Goal: Information Seeking & Learning: Learn about a topic

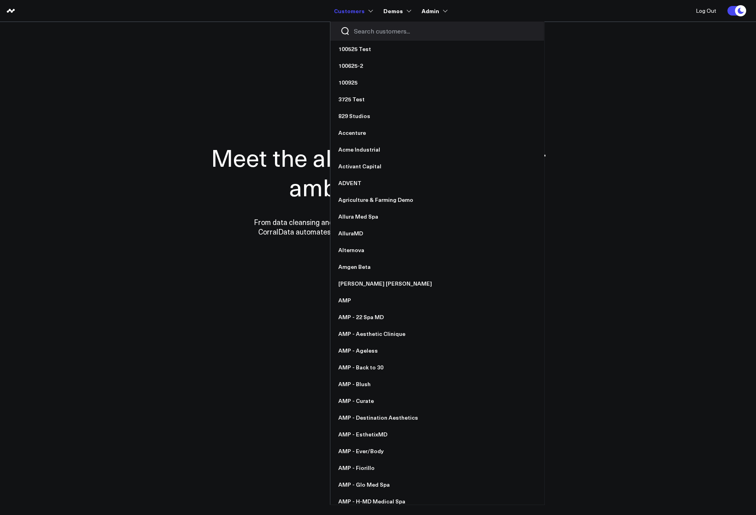
click at [363, 29] on input "Search customers input" at bounding box center [444, 31] width 180 height 9
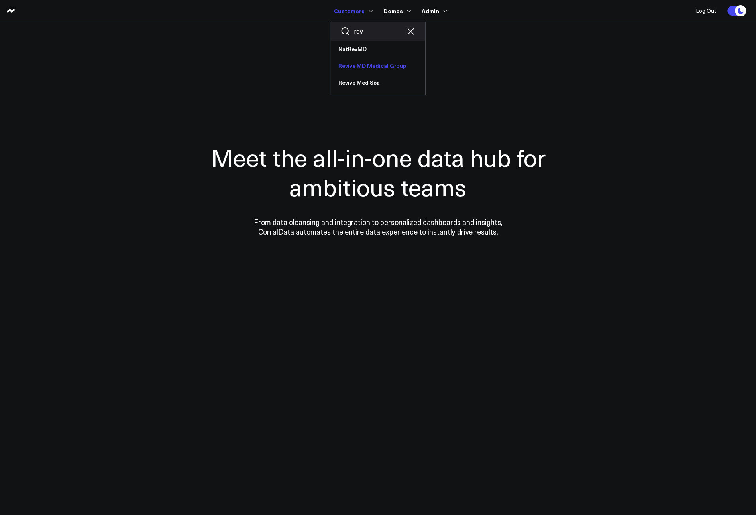
type input "rev"
click at [364, 68] on link "Revive MD Medical Group" at bounding box center [377, 65] width 95 height 17
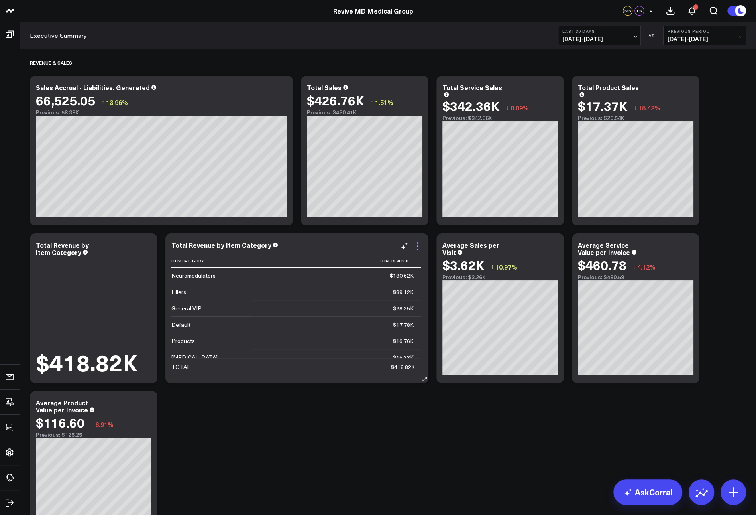
click at [417, 246] on icon at bounding box center [418, 246] width 2 height 2
click at [556, 248] on icon at bounding box center [554, 246] width 10 height 10
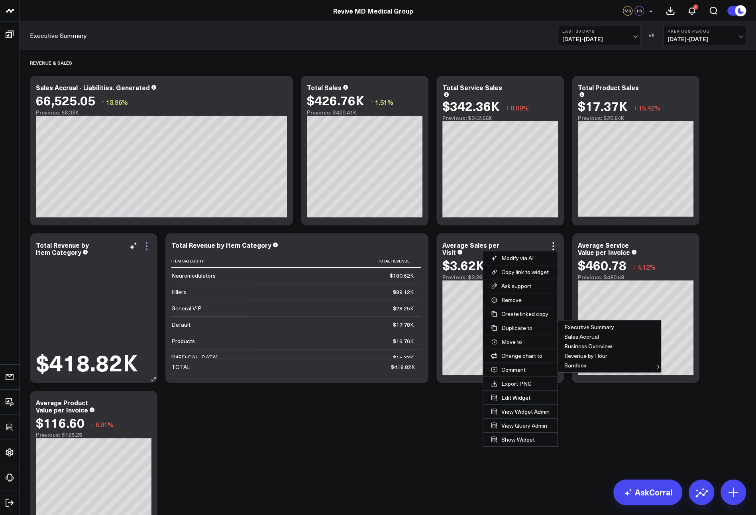
click at [145, 246] on icon at bounding box center [147, 246] width 10 height 10
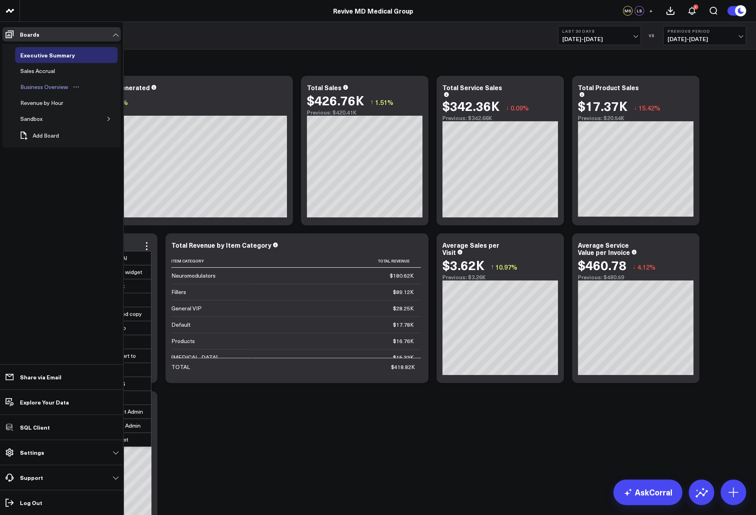
click at [30, 86] on div "Business Overview" at bounding box center [44, 87] width 52 height 10
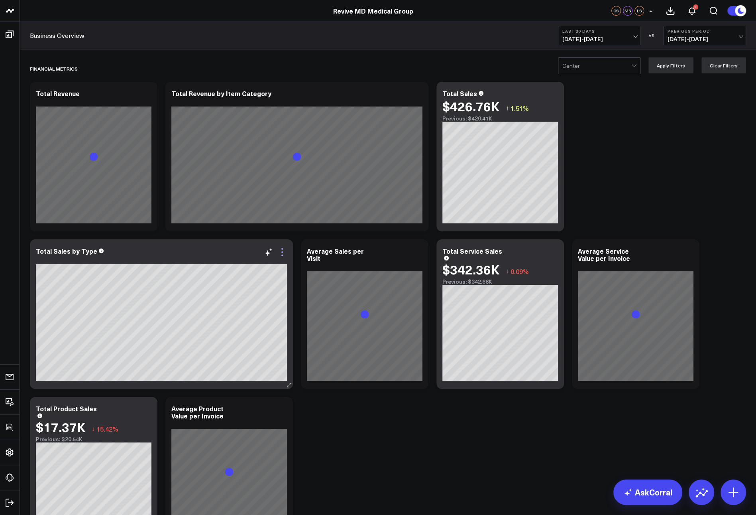
click at [281, 252] on icon at bounding box center [282, 252] width 10 height 10
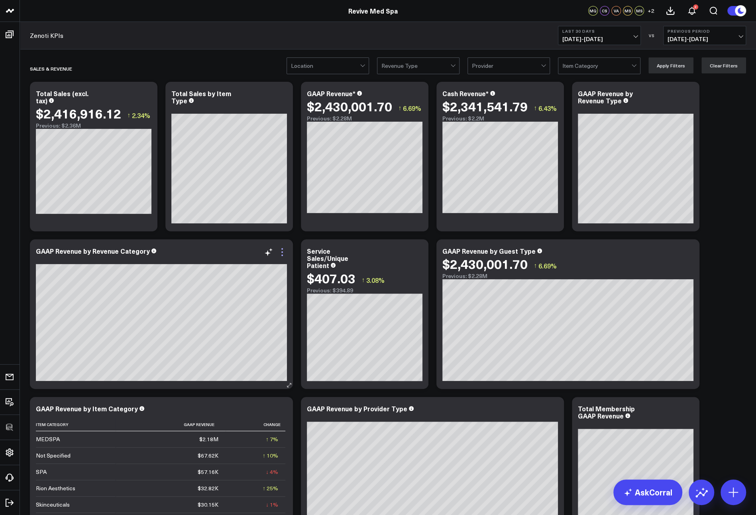
click at [283, 249] on icon at bounding box center [282, 252] width 10 height 10
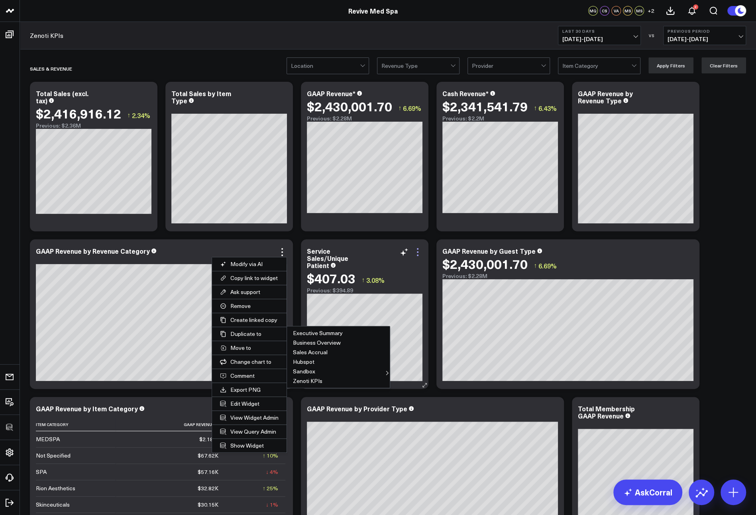
click at [417, 251] on icon at bounding box center [418, 252] width 10 height 10
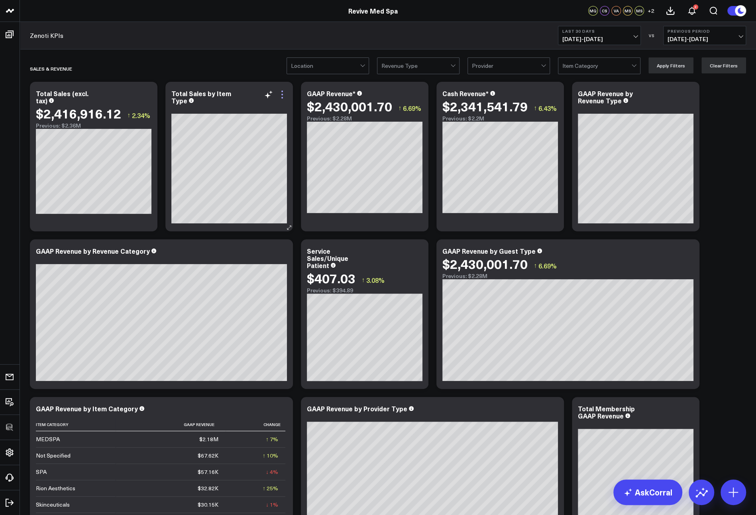
click at [282, 95] on icon at bounding box center [282, 95] width 2 height 2
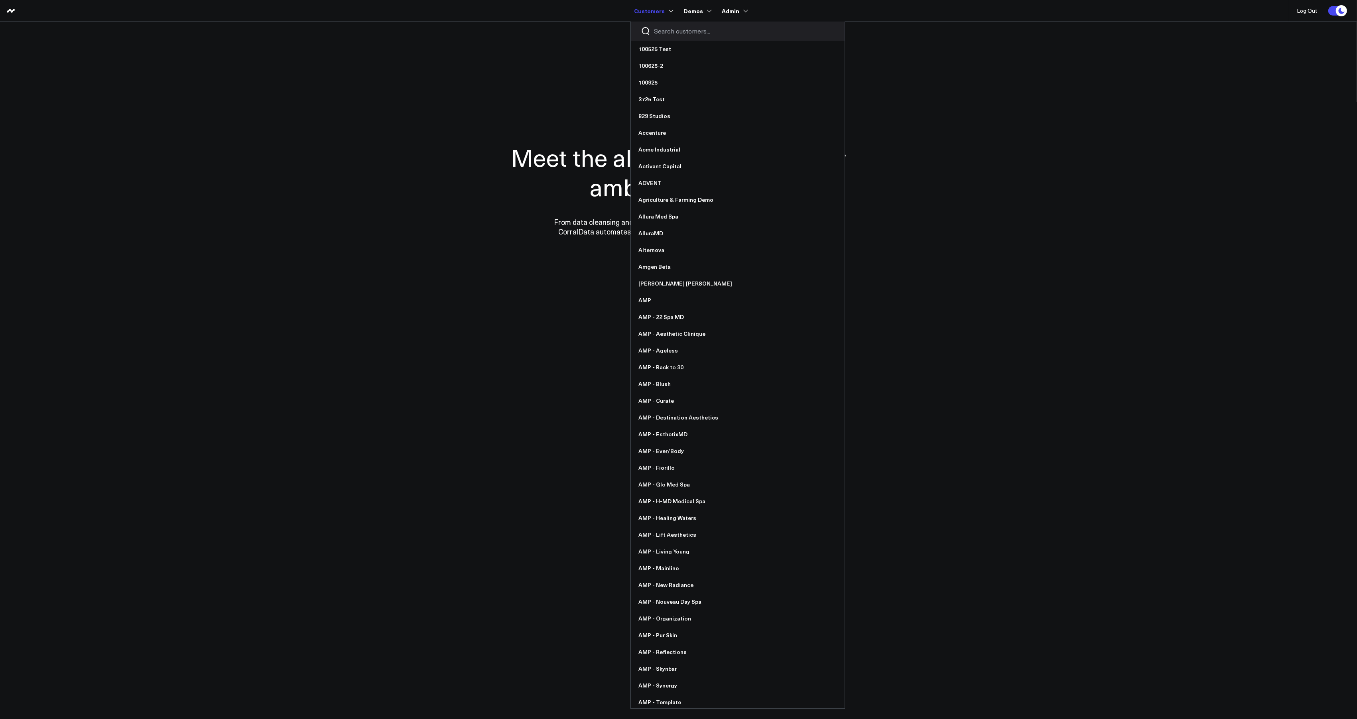
click at [680, 33] on input "Search customers input" at bounding box center [744, 31] width 180 height 9
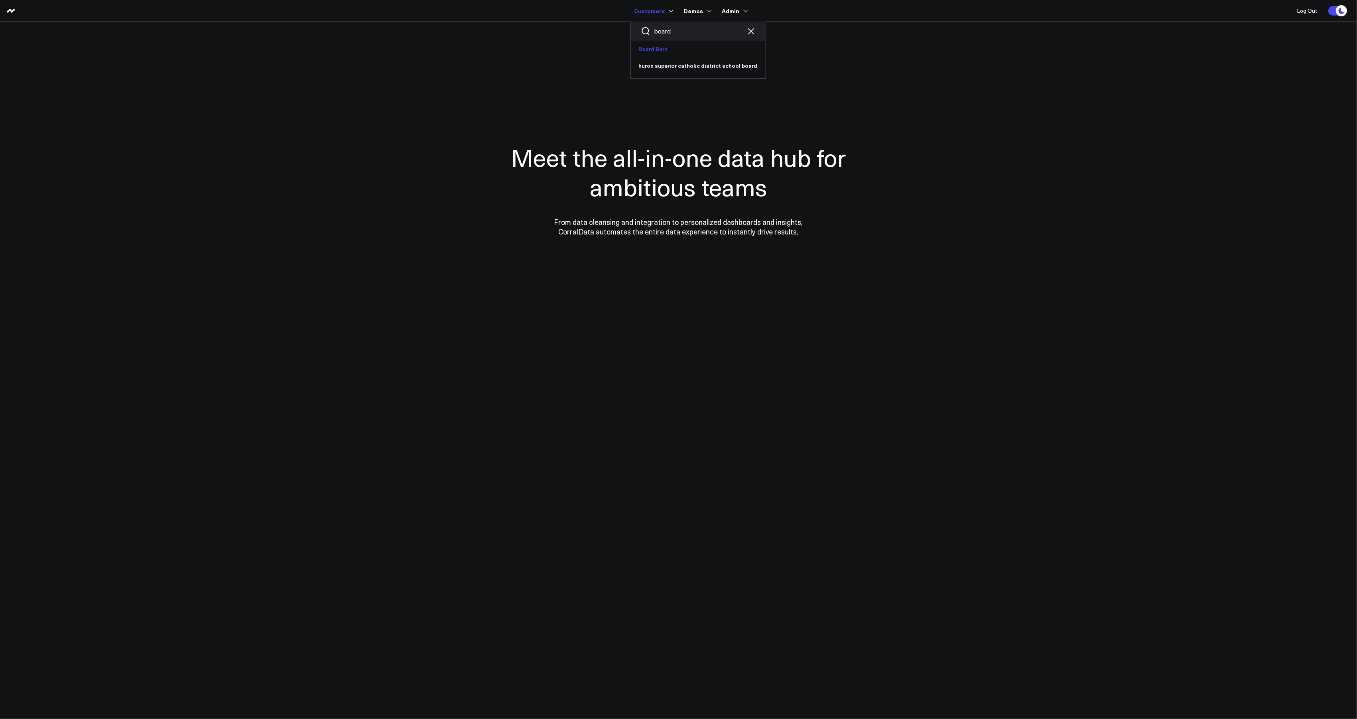
type input "board"
click at [652, 47] on link "Board Barn" at bounding box center [698, 49] width 135 height 17
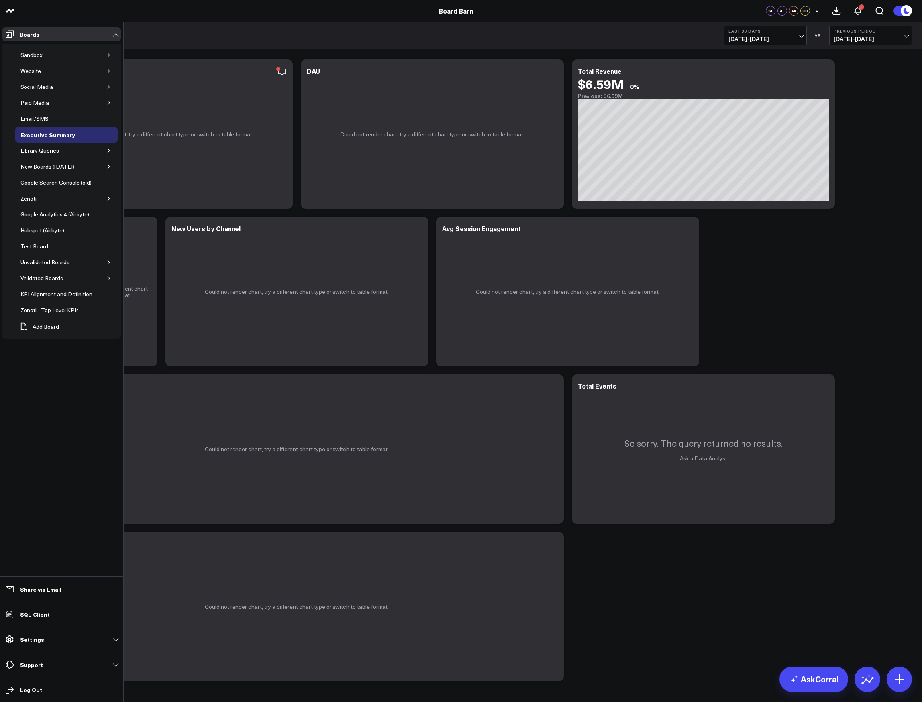
click at [108, 69] on icon "button" at bounding box center [108, 71] width 5 height 5
click at [109, 100] on icon "button" at bounding box center [108, 102] width 5 height 5
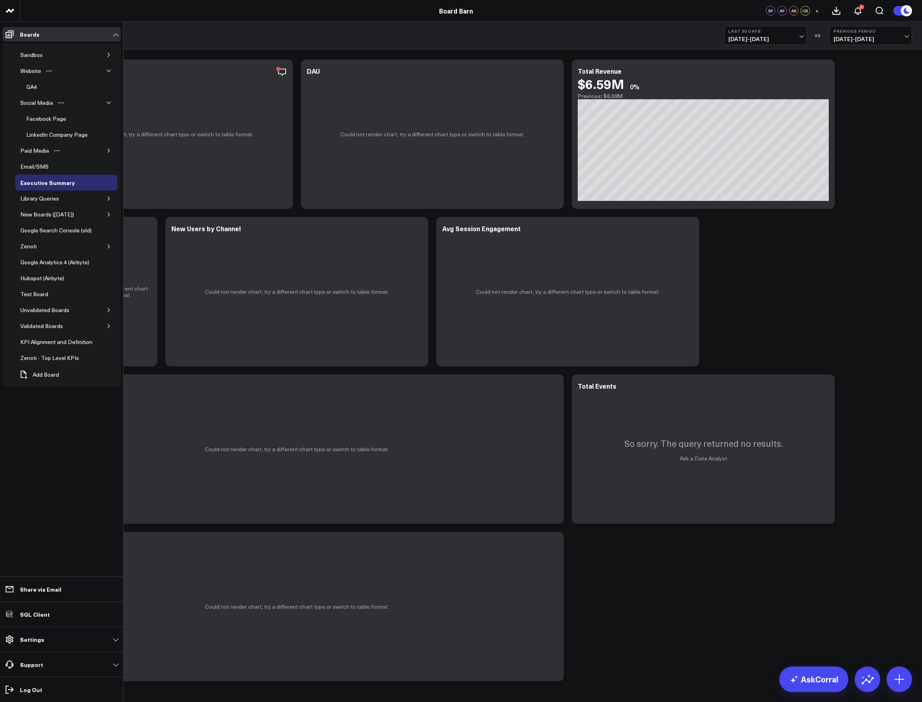
click at [110, 151] on button "button" at bounding box center [109, 151] width 8 height 8
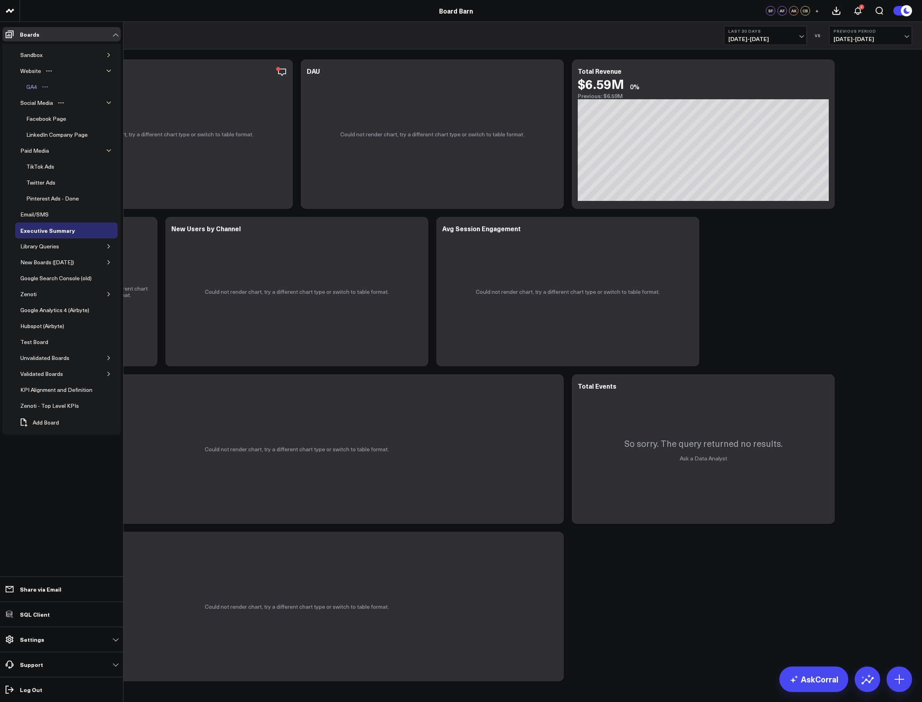
click at [34, 87] on div "GA4" at bounding box center [31, 87] width 15 height 10
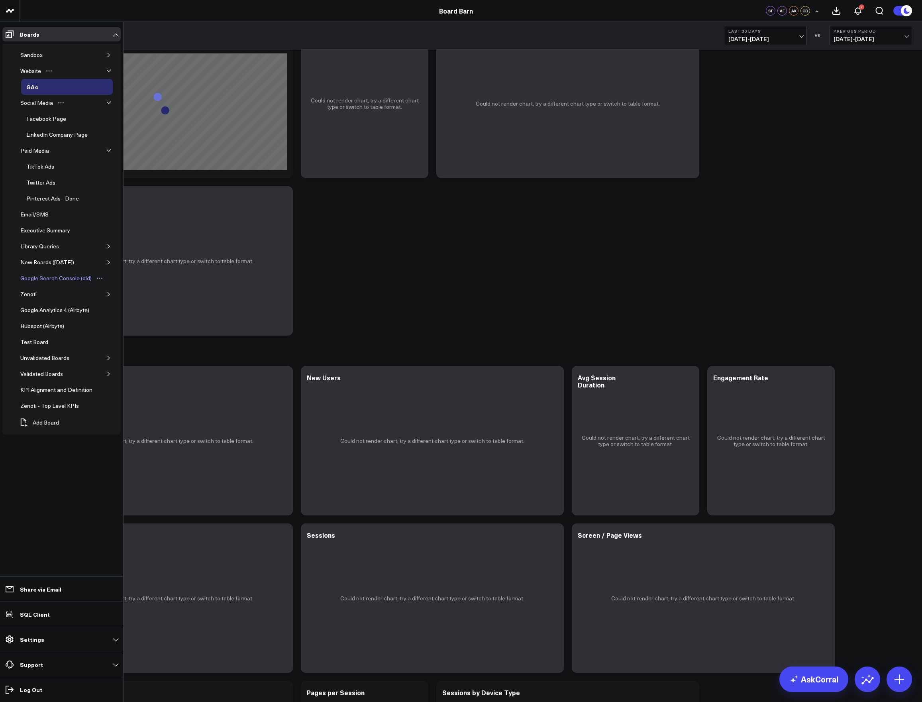
scroll to position [48, 0]
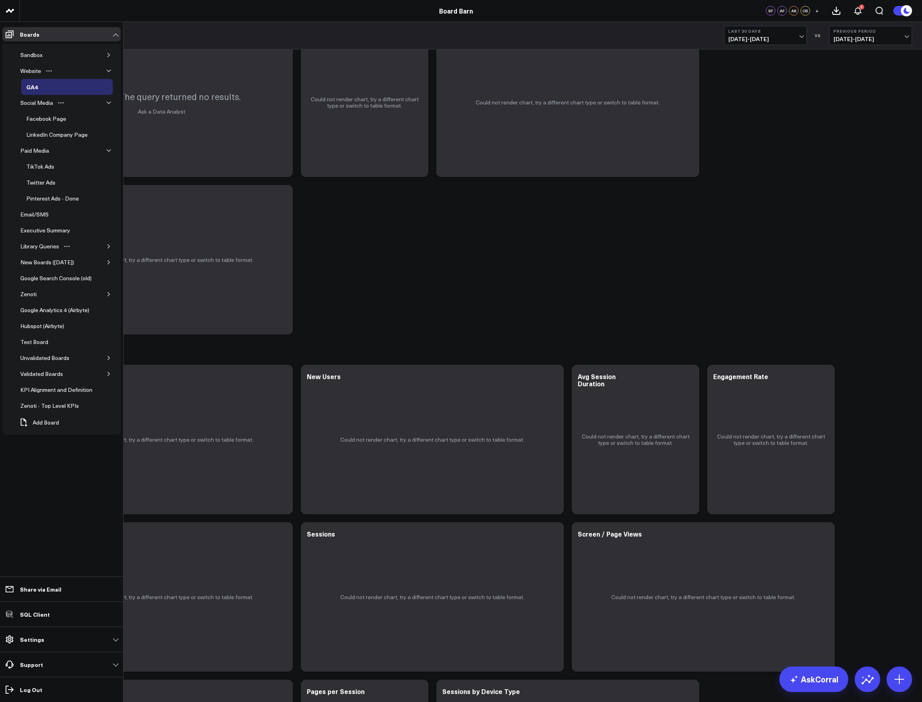
click at [114, 241] on div "Library Queries" at bounding box center [66, 246] width 102 height 16
click at [110, 244] on icon "button" at bounding box center [108, 246] width 5 height 5
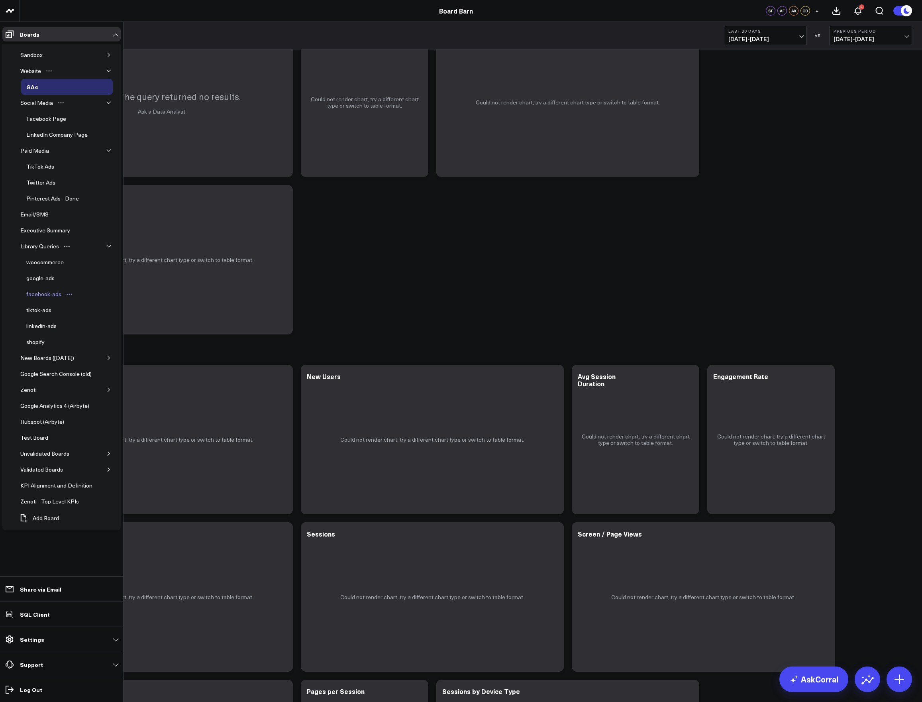
click at [41, 292] on div "facebook-ads" at bounding box center [43, 294] width 39 height 10
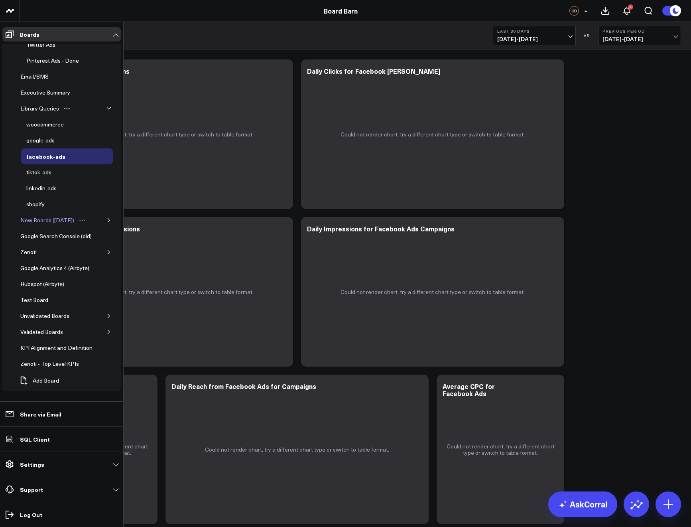
scroll to position [138, 0]
click at [106, 218] on icon "button" at bounding box center [108, 219] width 5 height 5
click at [41, 234] on div "Facebook Pages" at bounding box center [47, 236] width 47 height 10
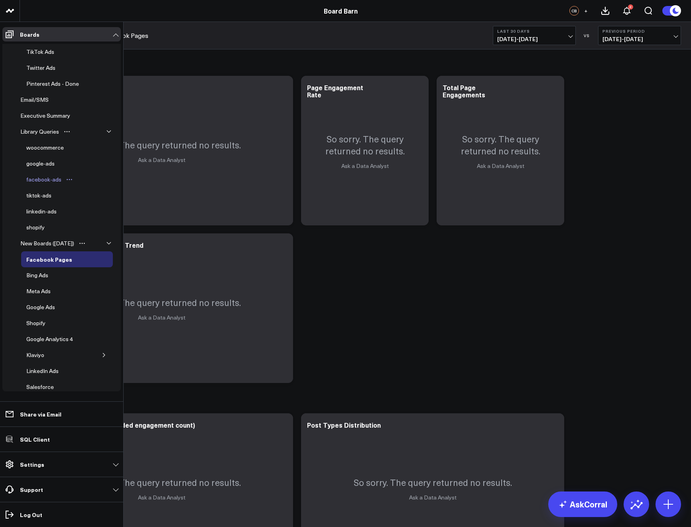
scroll to position [115, 0]
click at [38, 162] on div "google-ads" at bounding box center [40, 163] width 32 height 10
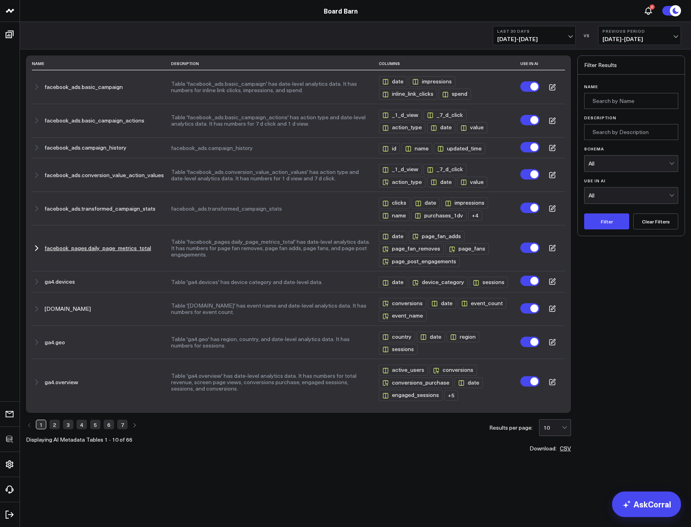
click at [75, 251] on button "facebook_pages.daily_page_metrics_total" at bounding box center [98, 248] width 106 height 6
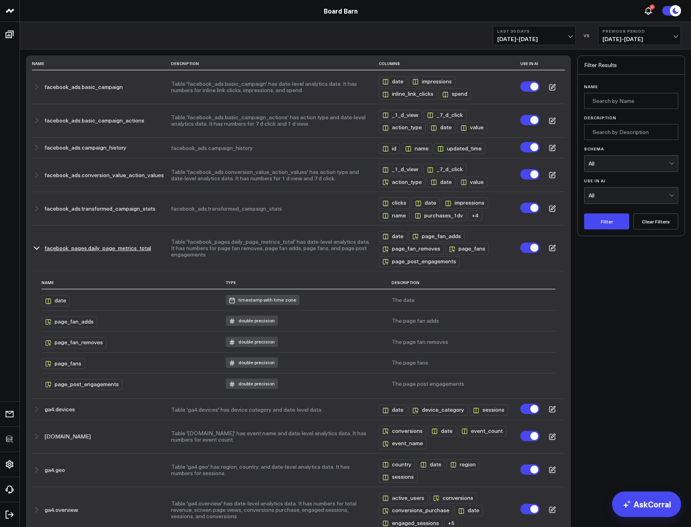
click at [87, 250] on button "facebook_pages.daily_page_metrics_total" at bounding box center [98, 248] width 106 height 6
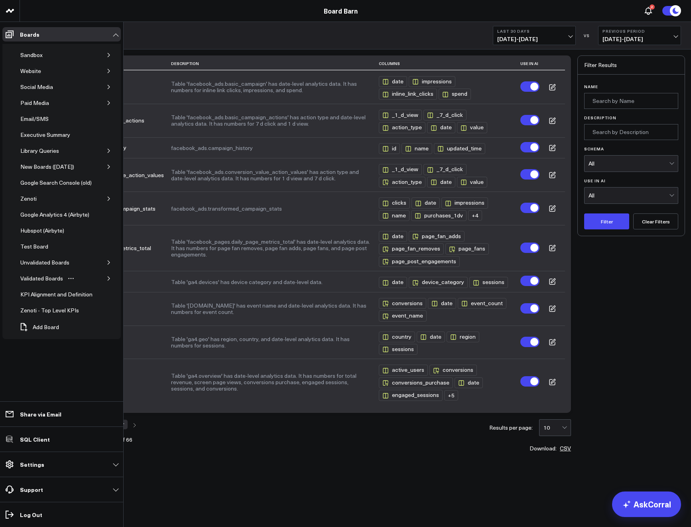
click at [108, 278] on icon "button" at bounding box center [108, 278] width 5 height 5
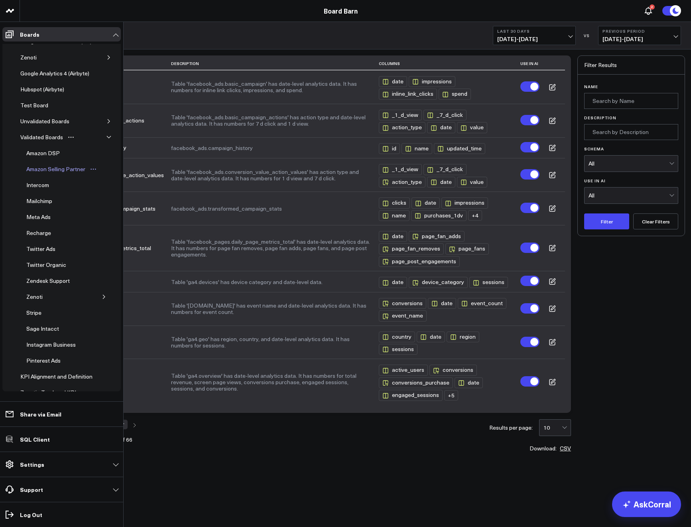
scroll to position [177, 0]
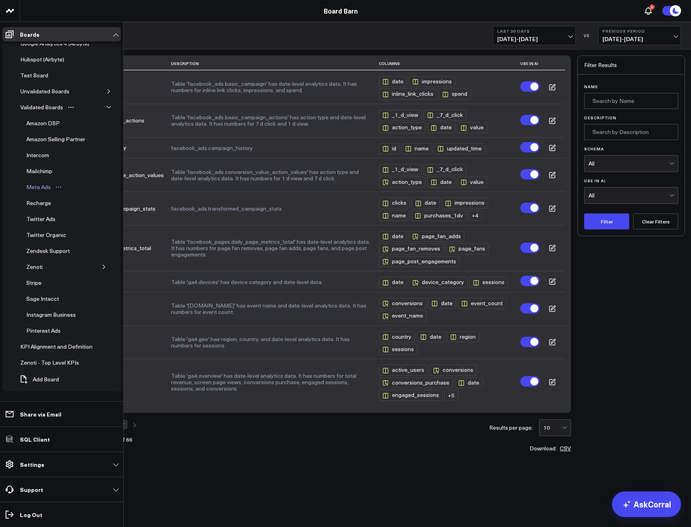
click at [39, 182] on div "Meta Ads" at bounding box center [38, 187] width 28 height 10
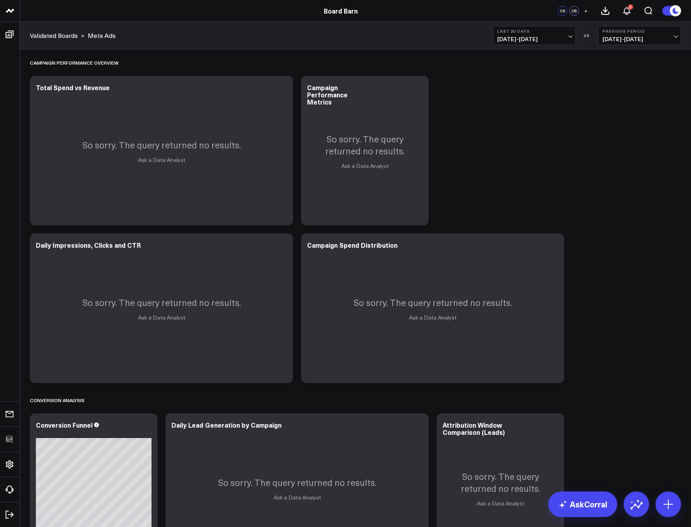
click at [518, 37] on span "09/10/25 - 10/09/25" at bounding box center [534, 39] width 74 height 6
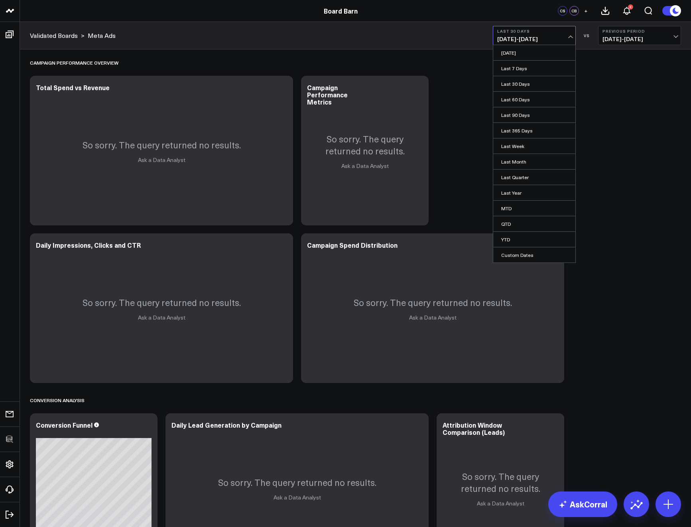
click at [452, 34] on div "Validated Boards > Meta Ads Last 30 Days 09/10/25 - 10/09/25 Yesterday Last 7 D…" at bounding box center [355, 36] width 671 height 28
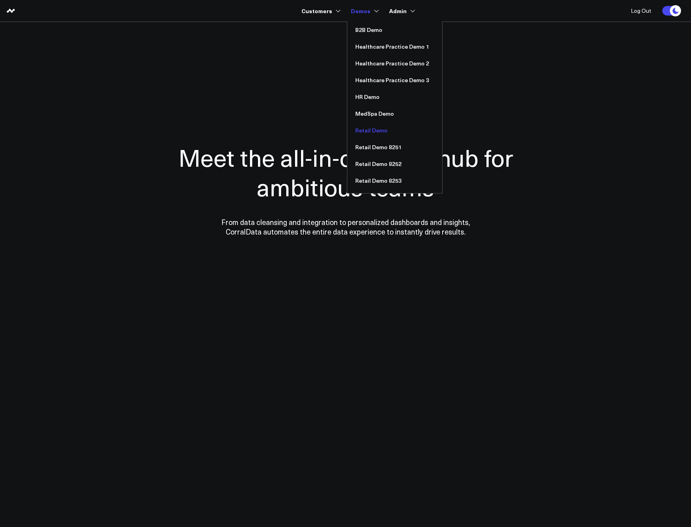
click at [371, 129] on link "Retail Demo" at bounding box center [394, 130] width 95 height 17
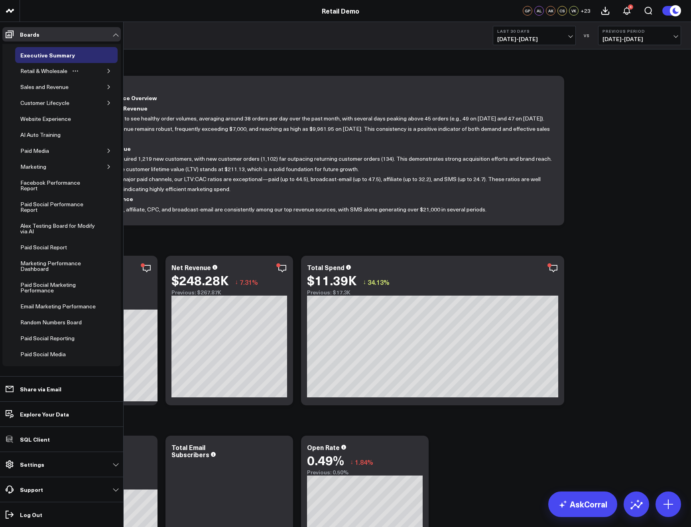
click at [106, 70] on icon "button" at bounding box center [108, 71] width 5 height 5
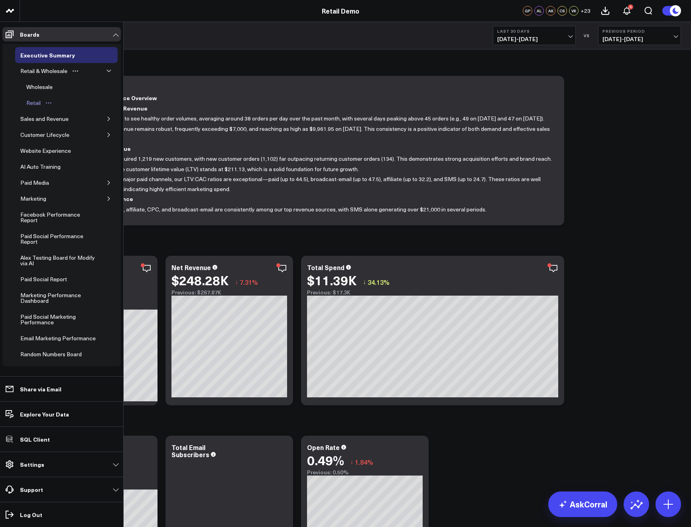
click at [36, 104] on div "Retail" at bounding box center [33, 103] width 18 height 10
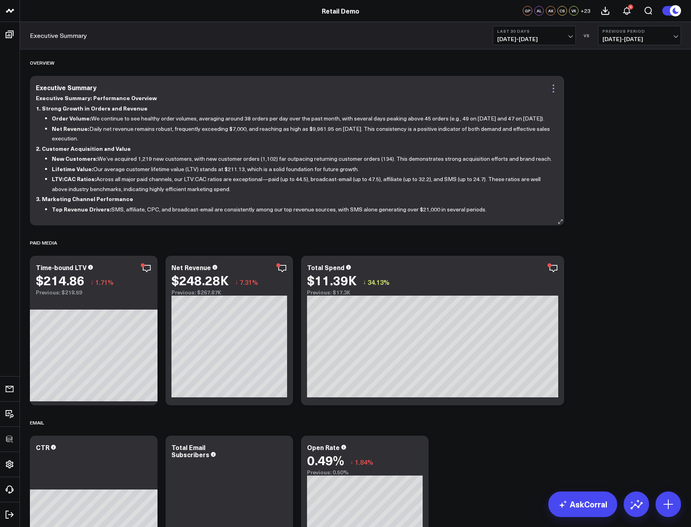
click at [553, 90] on icon at bounding box center [554, 89] width 10 height 10
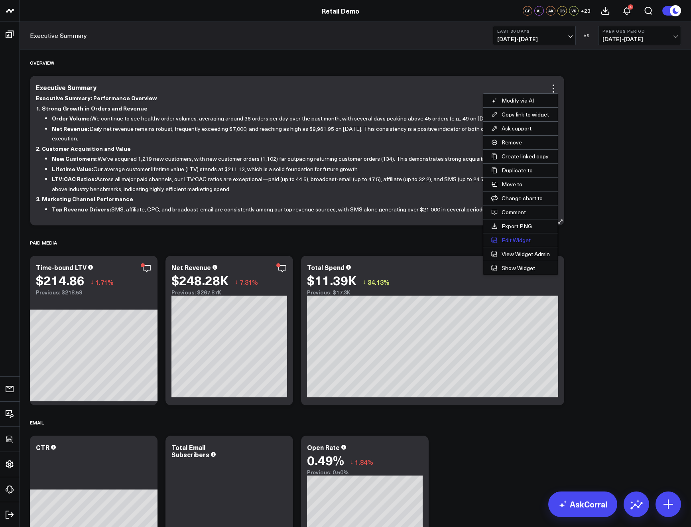
click at [517, 240] on button "Edit Widget" at bounding box center [520, 240] width 75 height 14
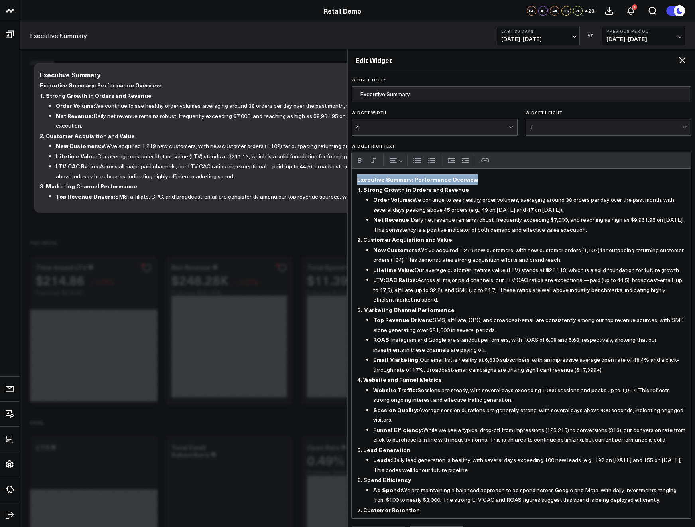
drag, startPoint x: 481, startPoint y: 178, endPoint x: 339, endPoint y: 173, distance: 141.6
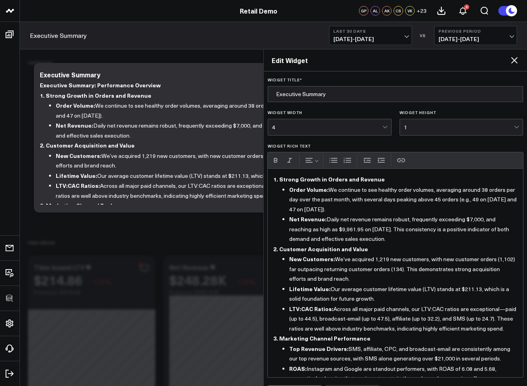
drag, startPoint x: 513, startPoint y: 60, endPoint x: 381, endPoint y: 295, distance: 269.5
click at [381, 295] on div "Edit Widget Widget Title * Executive Summary Widget Width 4 Widget Height 1 Wid…" at bounding box center [396, 217] width 264 height 337
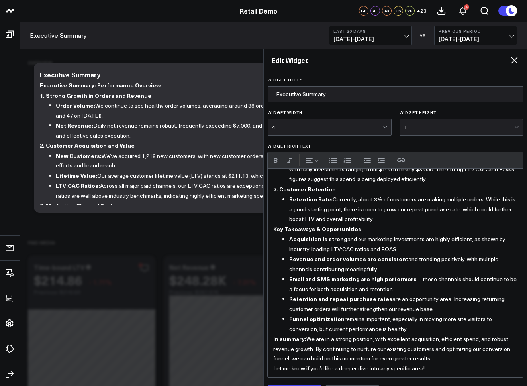
scroll to position [21, 0]
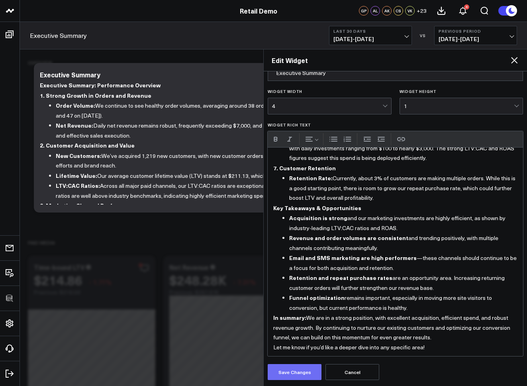
click at [289, 375] on button "Save Changes" at bounding box center [295, 372] width 54 height 16
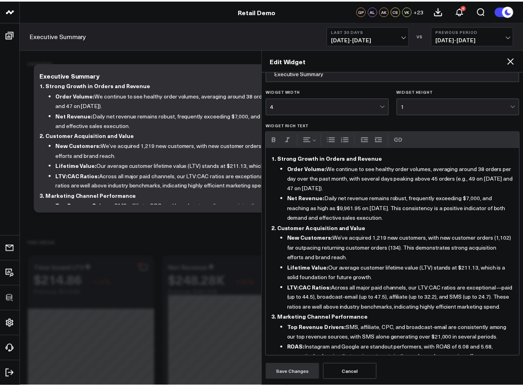
scroll to position [0, 0]
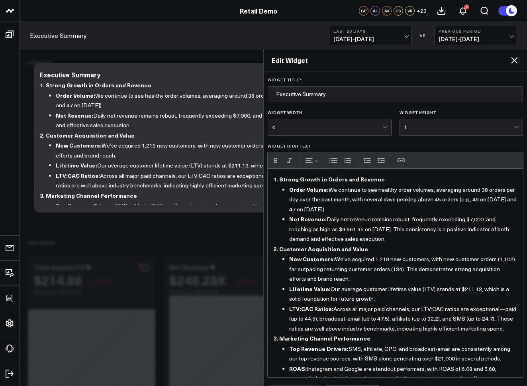
click at [515, 58] on icon at bounding box center [515, 60] width 10 height 10
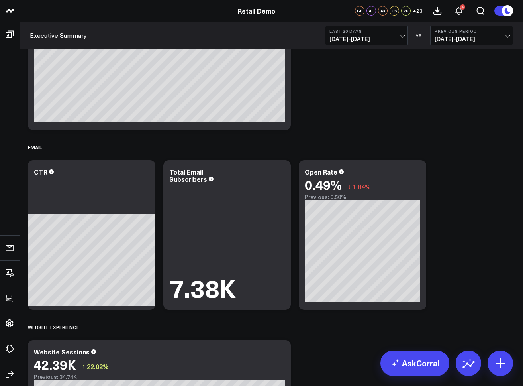
scroll to position [407, 0]
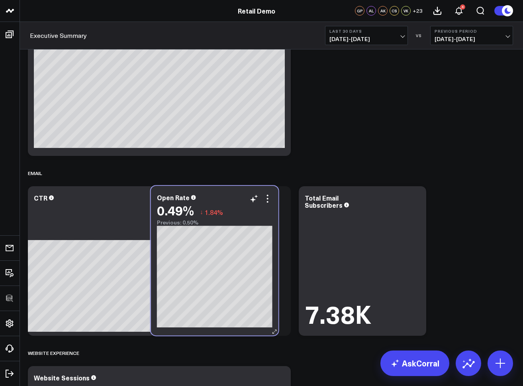
drag, startPoint x: 372, startPoint y: 195, endPoint x: 226, endPoint y: 195, distance: 145.9
click at [226, 195] on div "Open Rate" at bounding box center [215, 197] width 116 height 7
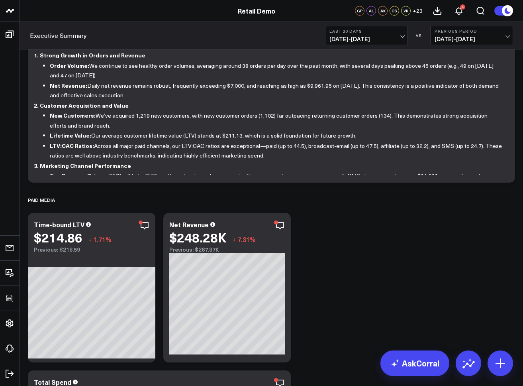
scroll to position [0, 0]
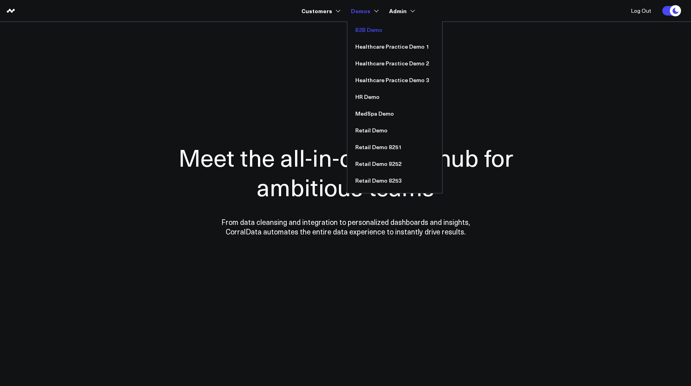
click at [369, 31] on link "B2B Demo" at bounding box center [394, 30] width 95 height 17
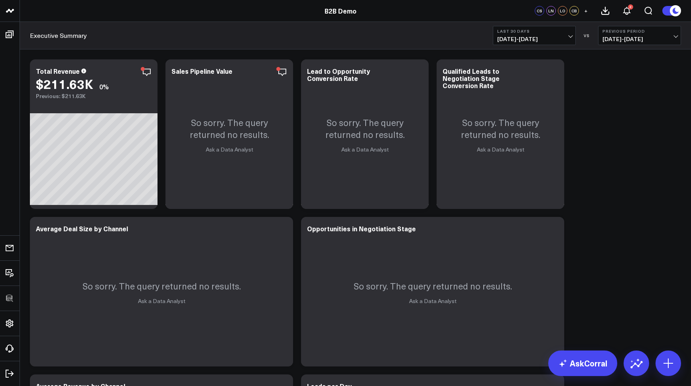
click at [522, 37] on span "[DATE] - [DATE]" at bounding box center [534, 39] width 74 height 6
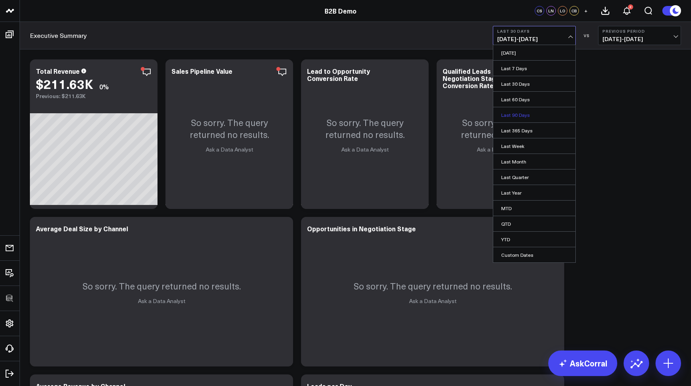
click at [516, 112] on link "Last 90 Days" at bounding box center [534, 114] width 82 height 15
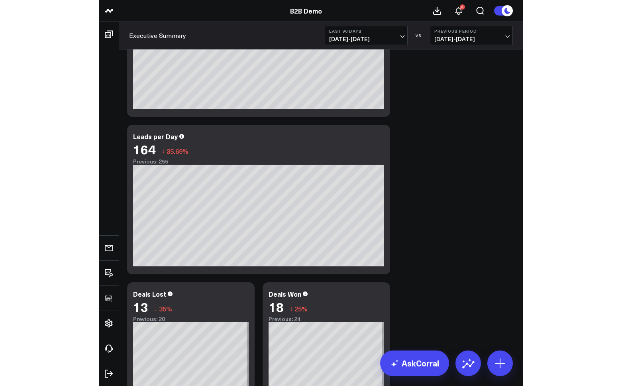
scroll to position [749, 0]
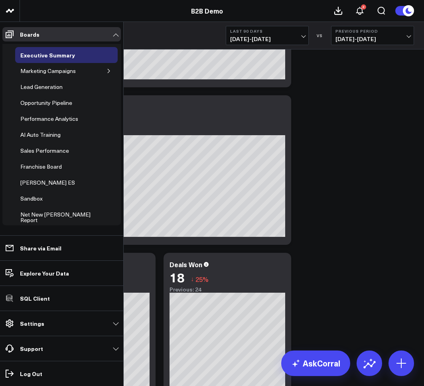
click at [10, 215] on div "Executive Summary Marketing Campaigns Lead Generation Opportunity Pipeline Perf…" at bounding box center [61, 134] width 118 height 181
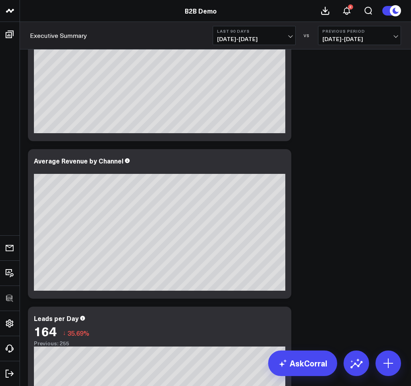
scroll to position [558, 0]
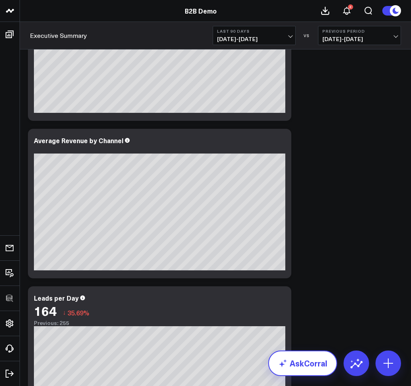
click at [297, 362] on link "AskCorral" at bounding box center [302, 363] width 69 height 26
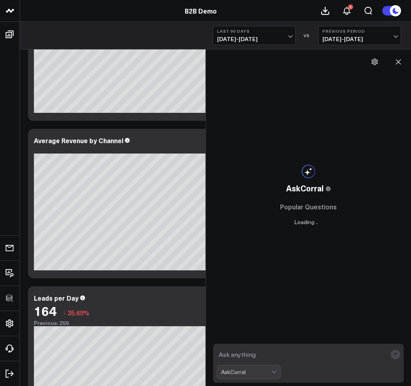
click at [238, 356] on textarea at bounding box center [301, 354] width 170 height 14
type textarea "What is my cost per booked meeting by channel?"
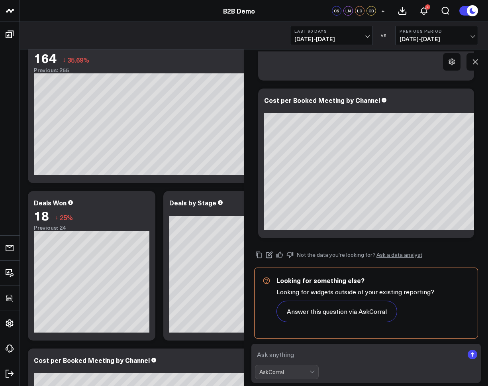
scroll to position [656, 0]
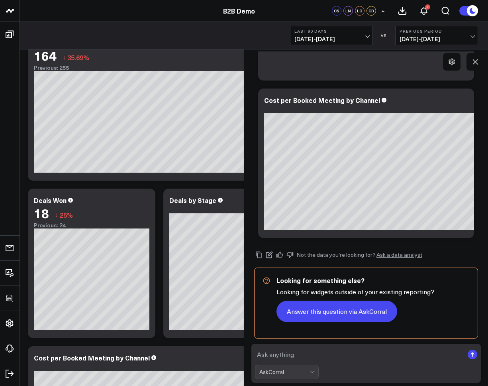
click at [329, 313] on button "Answer this question via AskCorral" at bounding box center [337, 312] width 121 height 22
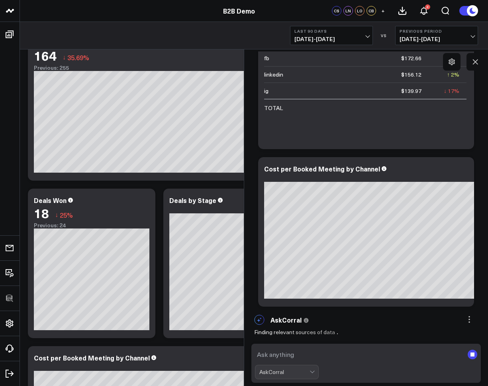
scroll to position [267, 0]
click at [250, 200] on div "AskCorral This feature is experimental, yet powerful. Always check your answers…" at bounding box center [366, 56] width 236 height 508
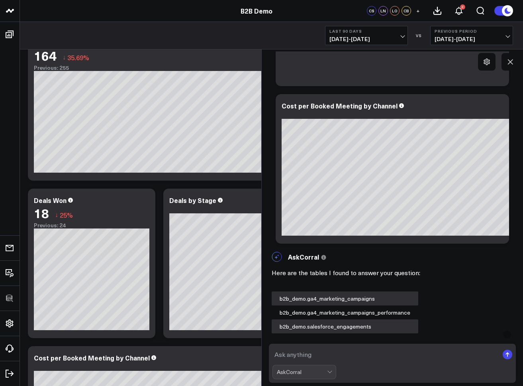
scroll to position [0, 0]
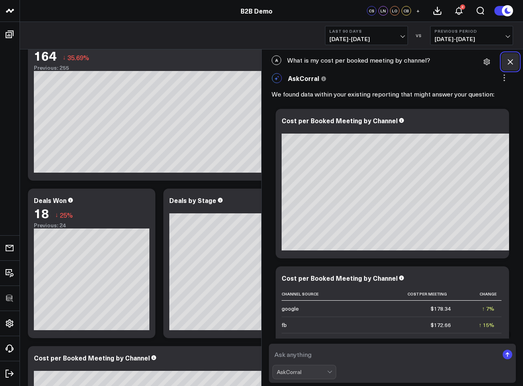
click at [510, 61] on icon at bounding box center [510, 61] width 5 height 5
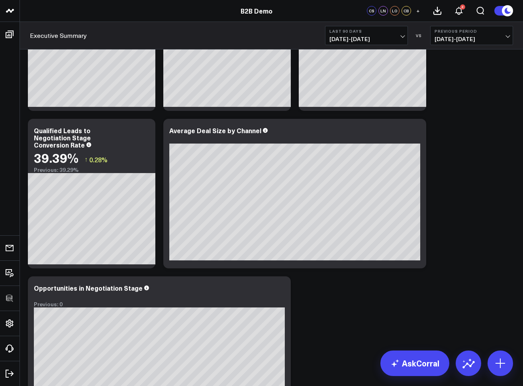
scroll to position [89, 0]
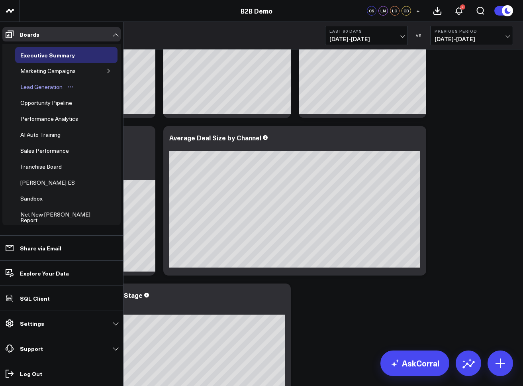
click at [40, 85] on div "Lead Generation" at bounding box center [41, 87] width 46 height 10
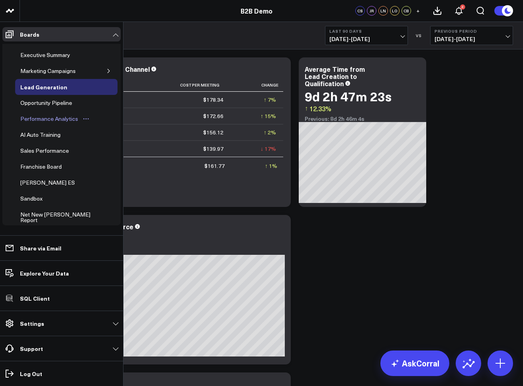
click at [42, 118] on div "Performance Analytics" at bounding box center [49, 119] width 62 height 10
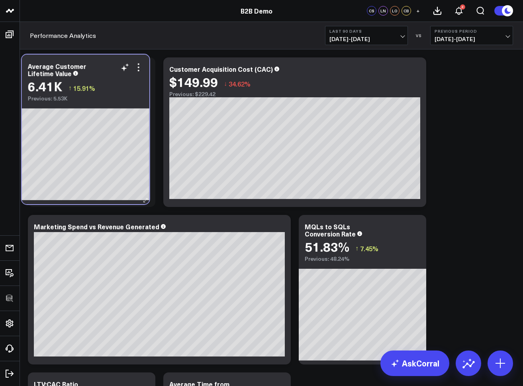
drag, startPoint x: 380, startPoint y: 223, endPoint x: 103, endPoint y: 63, distance: 320.4
click at [103, 63] on div "Average Customer Lifetime Value" at bounding box center [86, 70] width 116 height 14
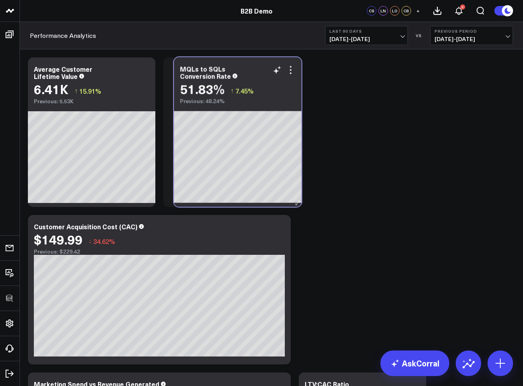
drag, startPoint x: 370, startPoint y: 214, endPoint x: 255, endPoint y: 65, distance: 188.2
click at [255, 65] on div "MQLs to SQLs Conversion Rate" at bounding box center [238, 72] width 116 height 14
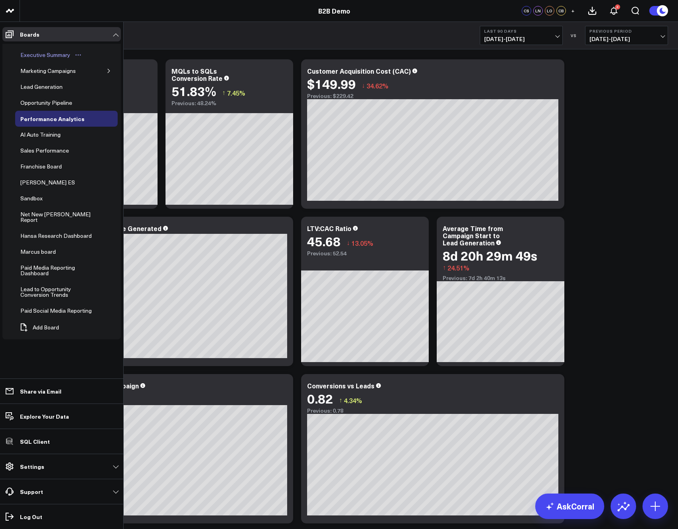
click at [30, 55] on div "Executive Summary" at bounding box center [45, 55] width 54 height 10
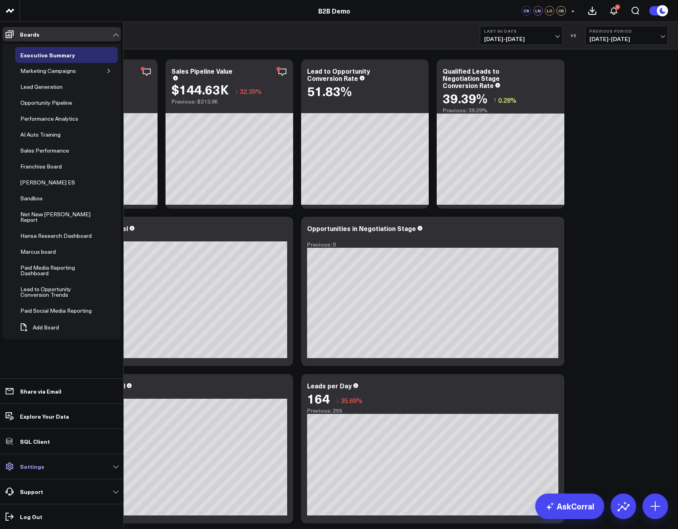
click at [41, 385] on p "Settings" at bounding box center [32, 467] width 24 height 6
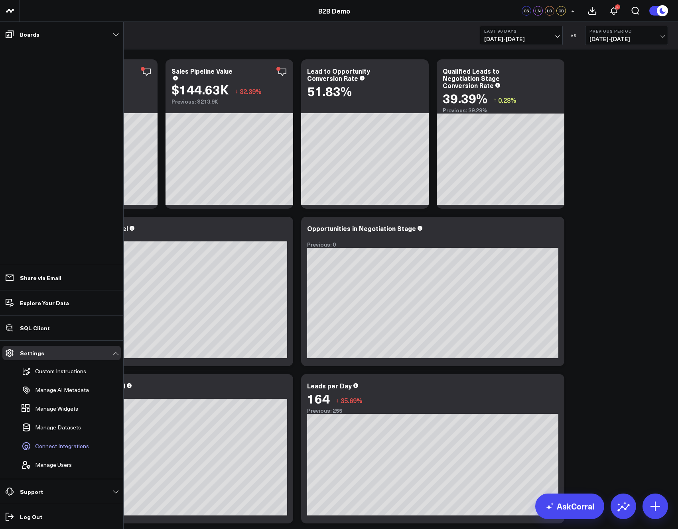
click at [53, 385] on span "Connect Integrations" at bounding box center [62, 446] width 54 height 6
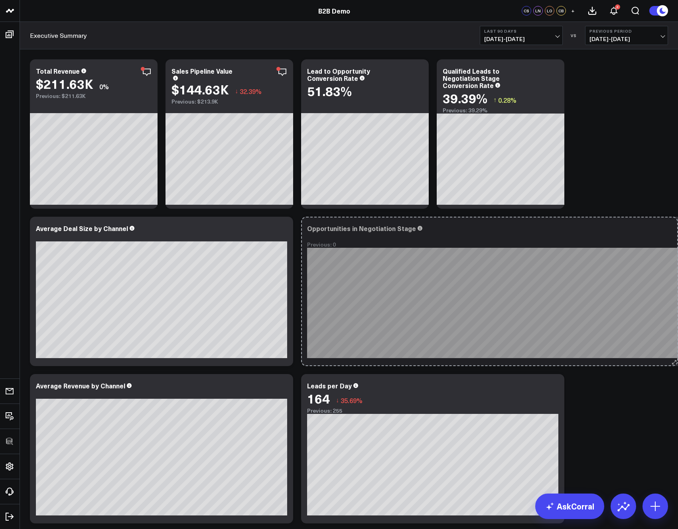
click at [675, 358] on div "Opportunities in Negotiation Stage Previous: 0 So sorry. The query returned no …" at bounding box center [500, 291] width 399 height 149
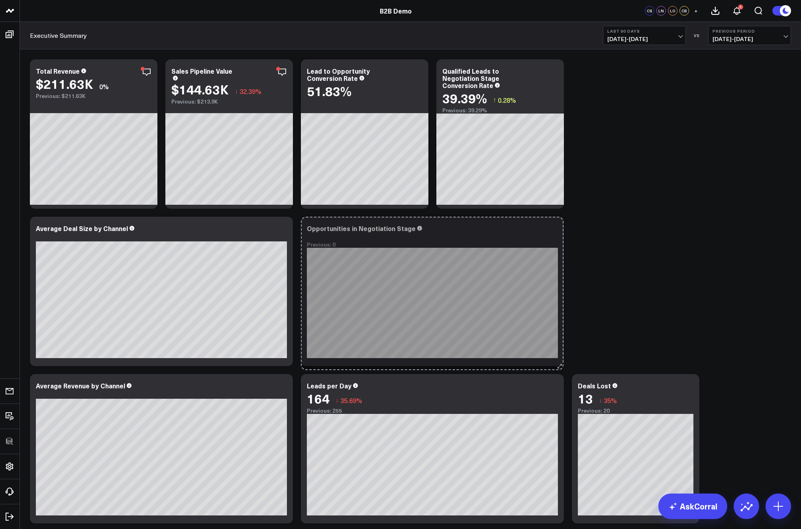
drag, startPoint x: 639, startPoint y: 362, endPoint x: 581, endPoint y: 356, distance: 58.5
click at [558, 366] on div "Modify via AI Copy link to widget Ask support Remove Create linked copy Executi…" at bounding box center [410, 527] width 769 height 945
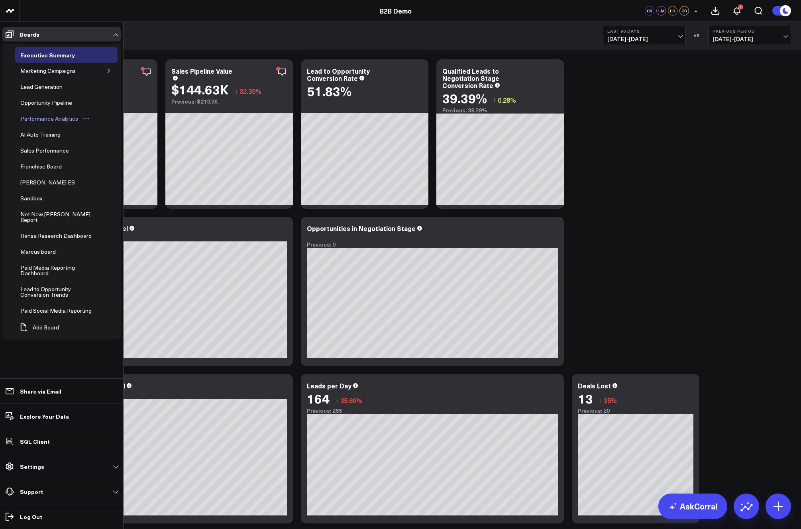
click at [38, 118] on div "Performance Analytics" at bounding box center [49, 119] width 62 height 10
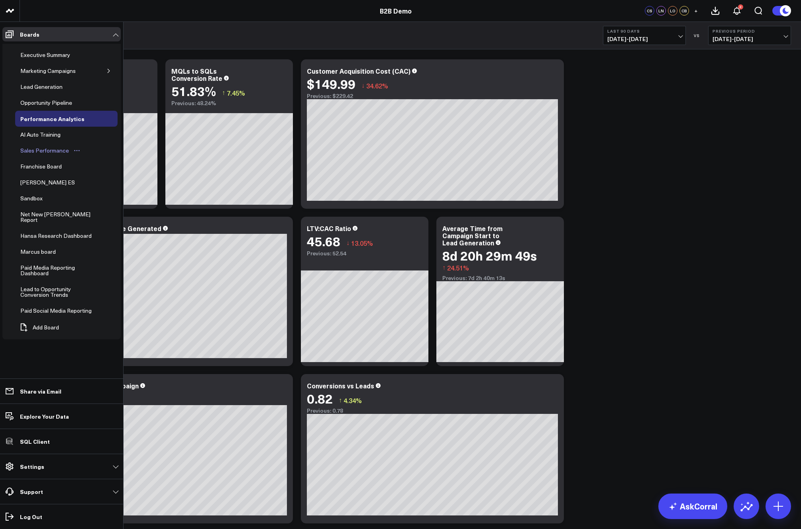
click at [45, 151] on div "Sales Performance" at bounding box center [44, 151] width 53 height 10
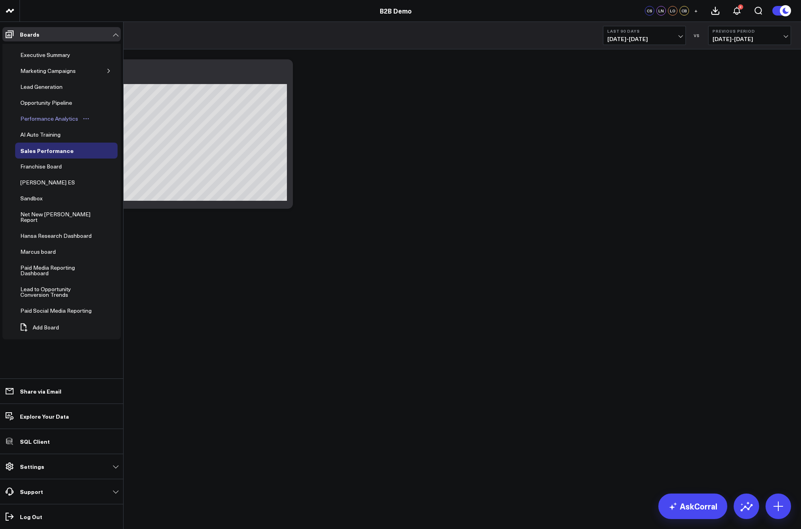
click at [39, 118] on div "Performance Analytics" at bounding box center [49, 119] width 62 height 10
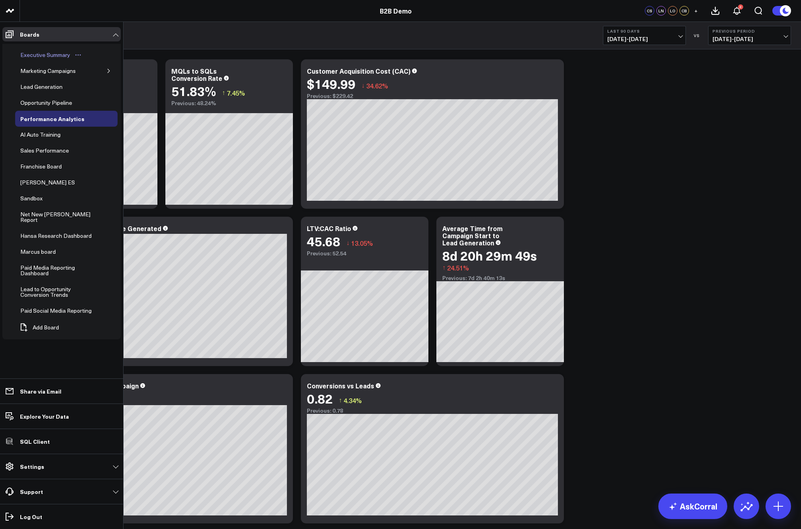
click at [27, 55] on div "Executive Summary" at bounding box center [45, 55] width 54 height 10
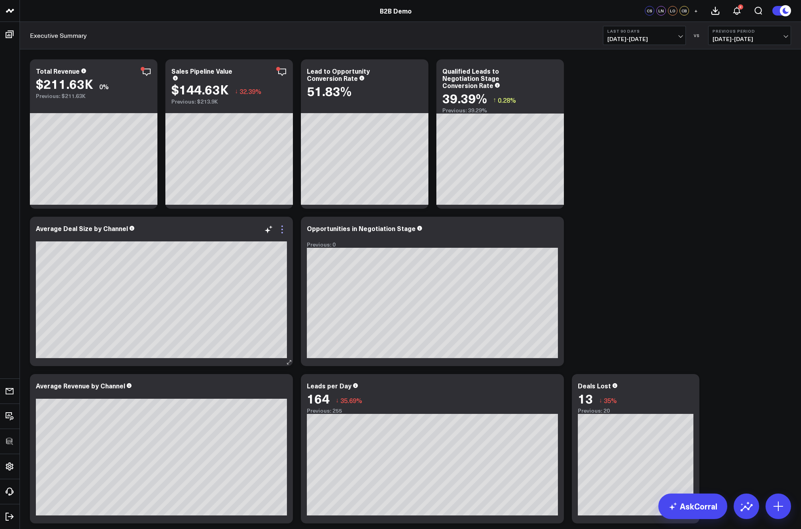
click at [283, 230] on icon at bounding box center [282, 230] width 2 height 2
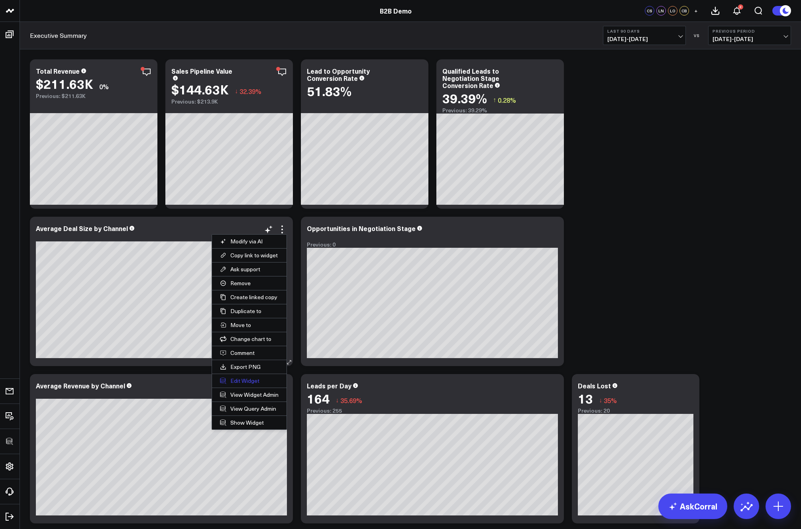
click at [242, 382] on button "Edit Widget" at bounding box center [249, 381] width 75 height 14
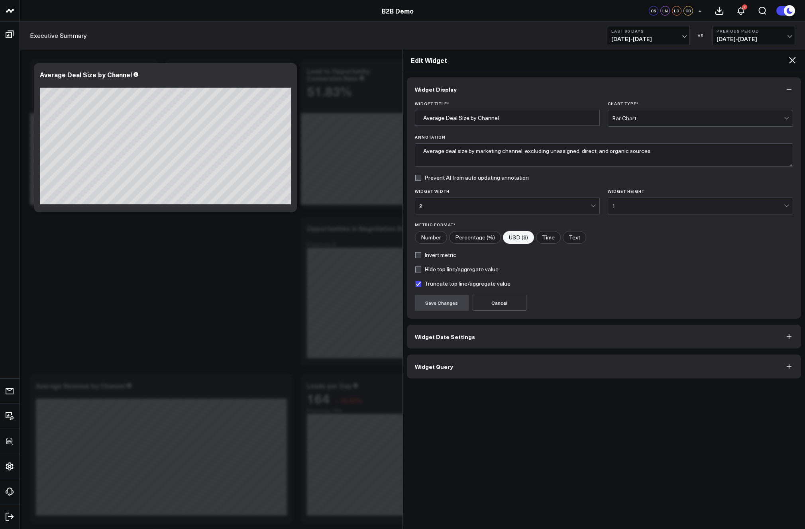
click at [436, 374] on button "Widget Query" at bounding box center [604, 367] width 395 height 24
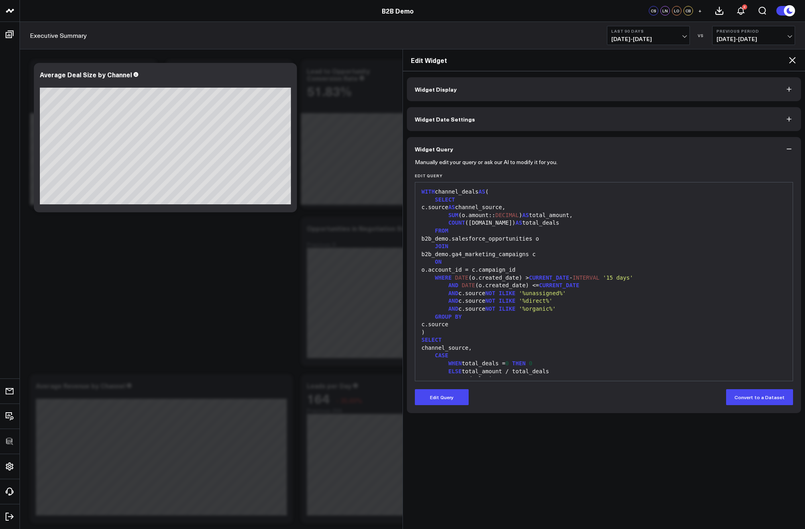
click at [690, 60] on icon at bounding box center [792, 60] width 6 height 6
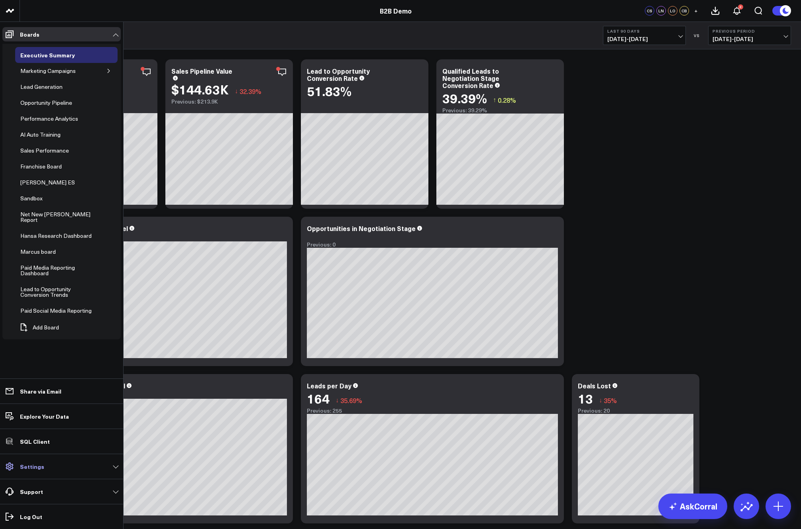
click at [37, 385] on p "Settings" at bounding box center [32, 467] width 24 height 6
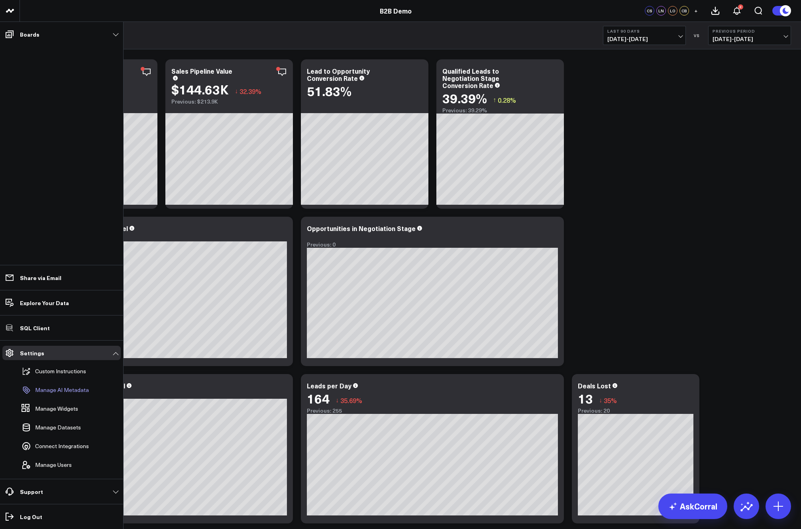
click at [69, 385] on p "Manage AI Metadata" at bounding box center [62, 390] width 54 height 6
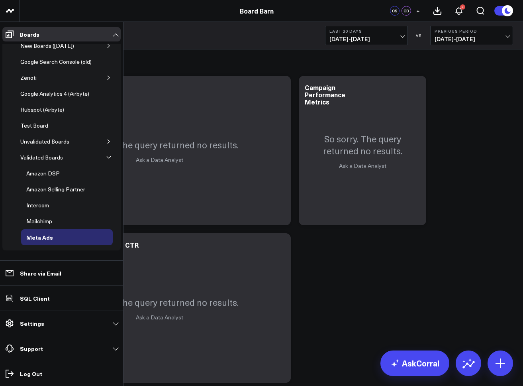
scroll to position [115, 0]
